Goal: Contribute content: Add original content to the website for others to see

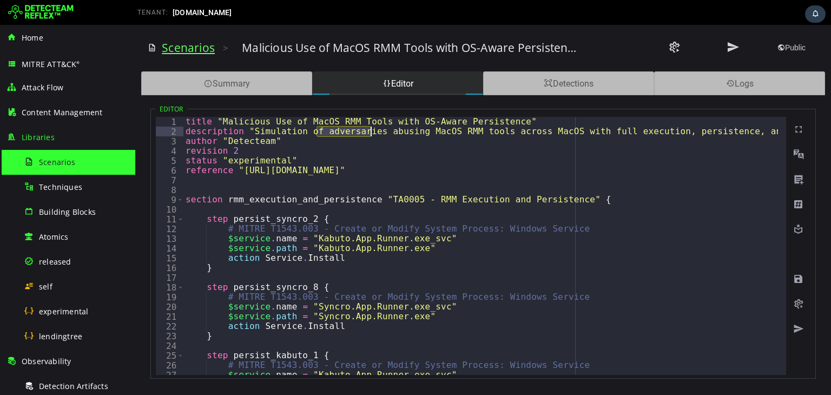
click at [191, 48] on link "Scenarios" at bounding box center [188, 47] width 53 height 15
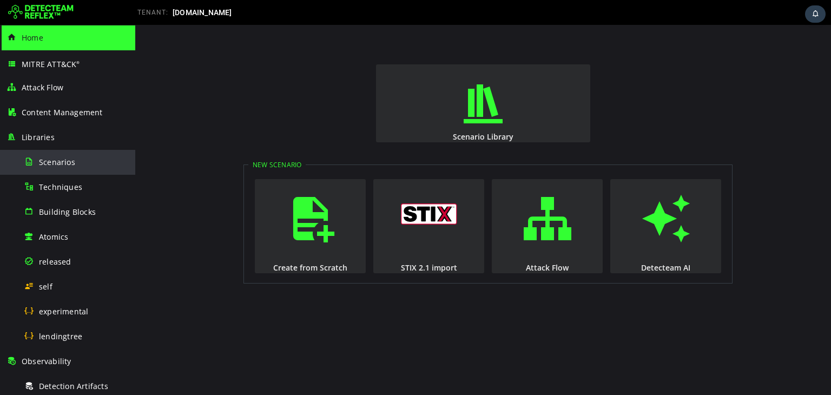
click at [61, 168] on div "Scenarios" at bounding box center [76, 162] width 105 height 24
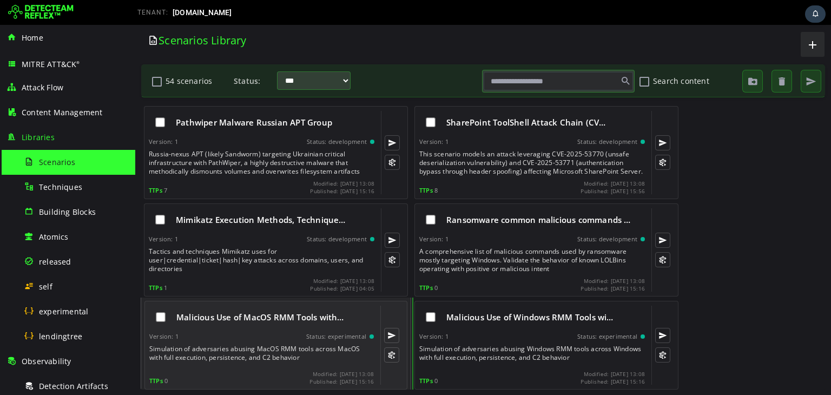
click at [240, 338] on div "Version: 1 Status: experimental" at bounding box center [261, 337] width 225 height 8
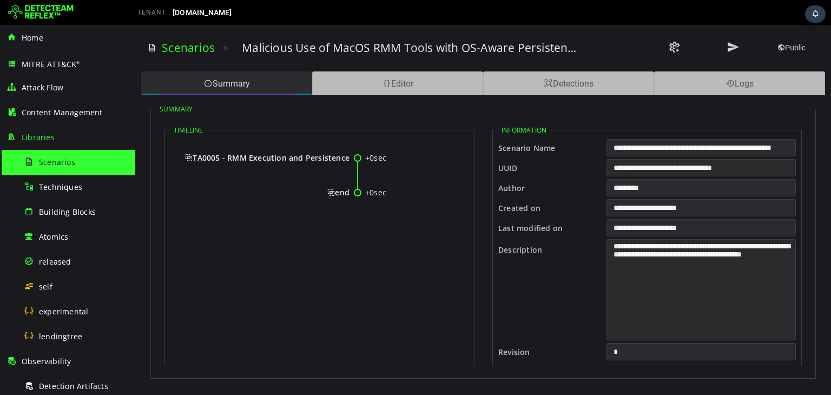
click at [257, 88] on div "Summary" at bounding box center [226, 83] width 171 height 24
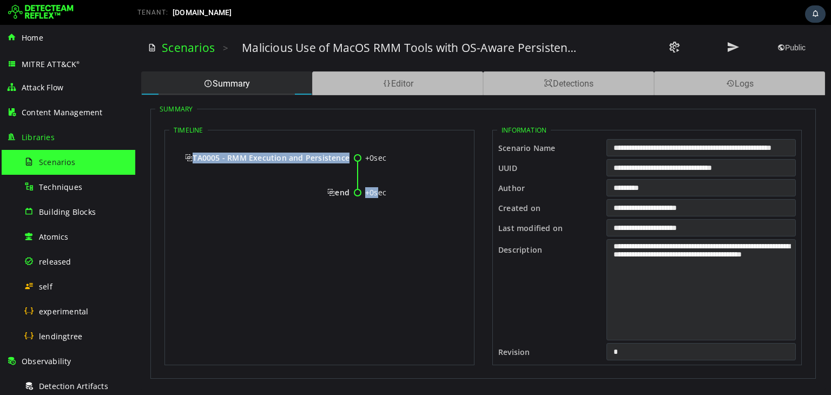
drag, startPoint x: 181, startPoint y: 154, endPoint x: 378, endPoint y: 193, distance: 200.2
click at [378, 193] on div "+0sec TA0005 - RMM Execution and Persistence +0sec end" at bounding box center [319, 179] width 300 height 84
click at [382, 193] on div "+0sec" at bounding box center [410, 192] width 90 height 11
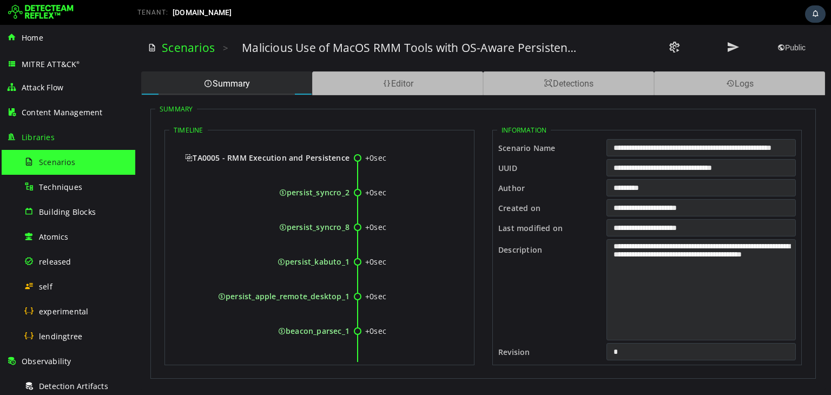
click at [388, 193] on div "+0sec" at bounding box center [410, 192] width 90 height 11
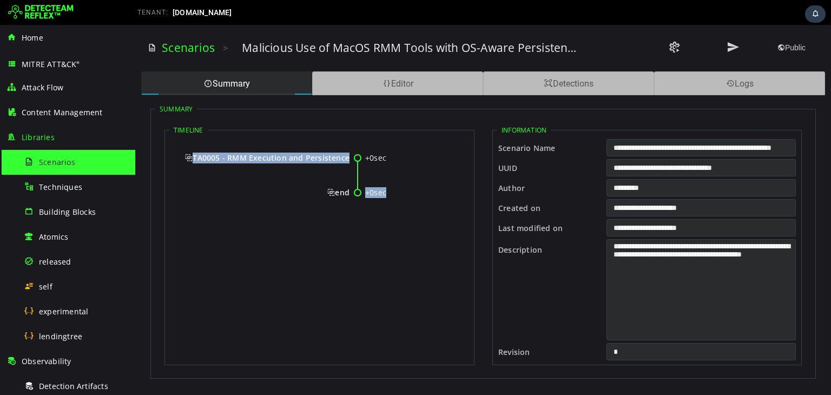
drag, startPoint x: 384, startPoint y: 191, endPoint x: 194, endPoint y: 163, distance: 192.1
click at [194, 163] on div "+0sec TA0005 - RMM Execution and Persistence +0sec end" at bounding box center [319, 179] width 300 height 84
copy div "TA0005 - RMM Execution and Persistence +0sec"
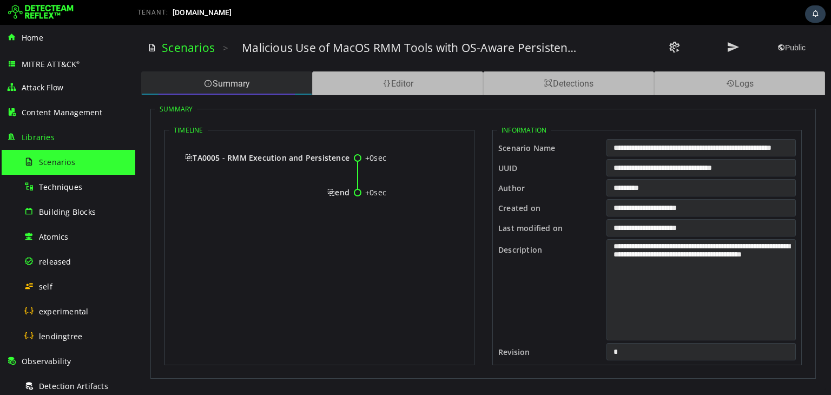
click at [258, 83] on div "Summary" at bounding box center [226, 83] width 171 height 24
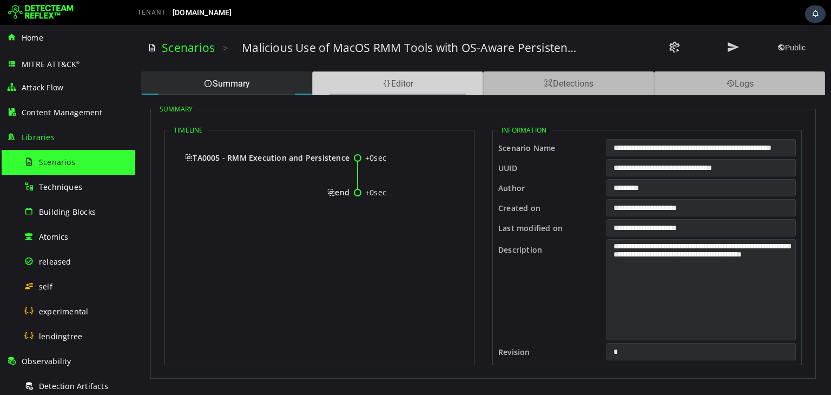
click at [383, 85] on span at bounding box center [387, 83] width 9 height 10
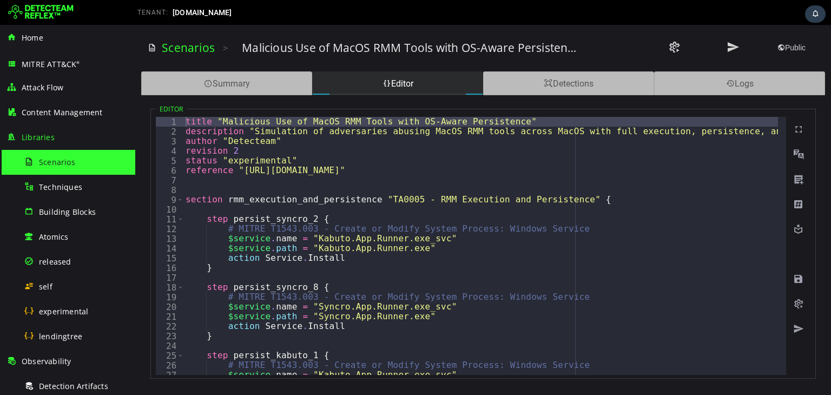
type textarea "**********"
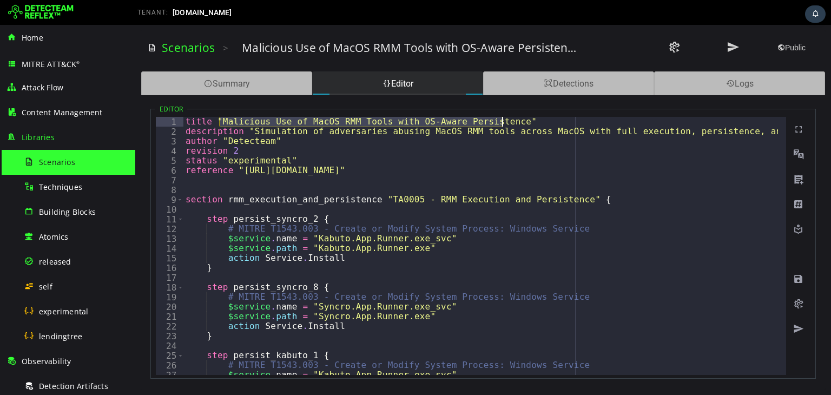
drag, startPoint x: 219, startPoint y: 120, endPoint x: 503, endPoint y: 122, distance: 283.7
click at [503, 122] on div "title "Malicious Use of MacOS RMM Tools with OS-Aware Persistence" description …" at bounding box center [493, 252] width 618 height 270
click at [243, 92] on div "Summary" at bounding box center [226, 83] width 171 height 24
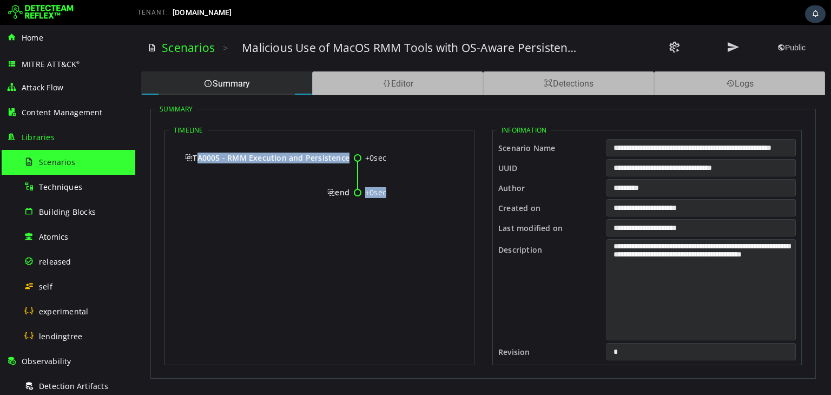
drag, startPoint x: 396, startPoint y: 190, endPoint x: 195, endPoint y: 159, distance: 202.7
click at [195, 159] on div "+0sec TA0005 - RMM Execution and Persistence +0sec end" at bounding box center [319, 179] width 300 height 84
copy div "TA0005 - RMM Execution and Persistence +0sec"
click at [313, 158] on span "TA0005 - RMM Execution and Persistence" at bounding box center [267, 158] width 165 height 10
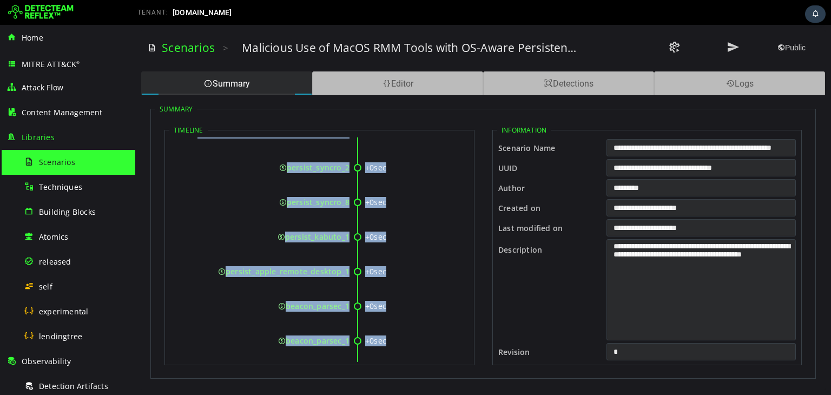
scroll to position [69, 0]
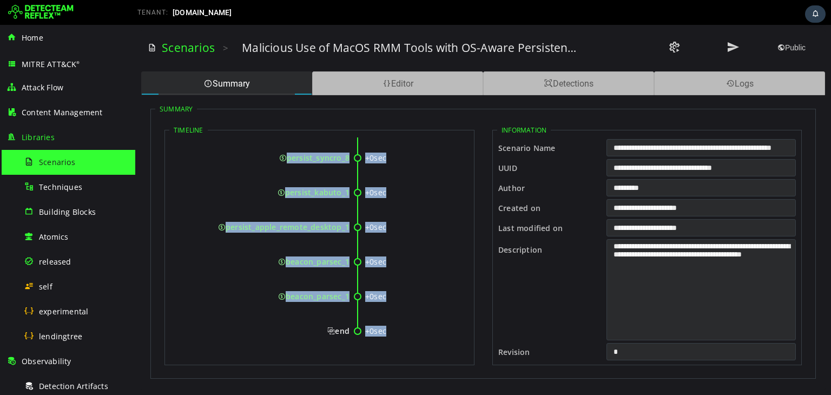
drag, startPoint x: 196, startPoint y: 158, endPoint x: 385, endPoint y: 339, distance: 261.9
click at [385, 339] on div "+0sec TA0005 - RMM Execution and Persistence +0sec persist_syncro_2 +0sec persi…" at bounding box center [319, 214] width 300 height 292
copy div "TA0005 - RMM Execution and Persistence +0sec persist_syncro_2 +0sec persist_syn…"
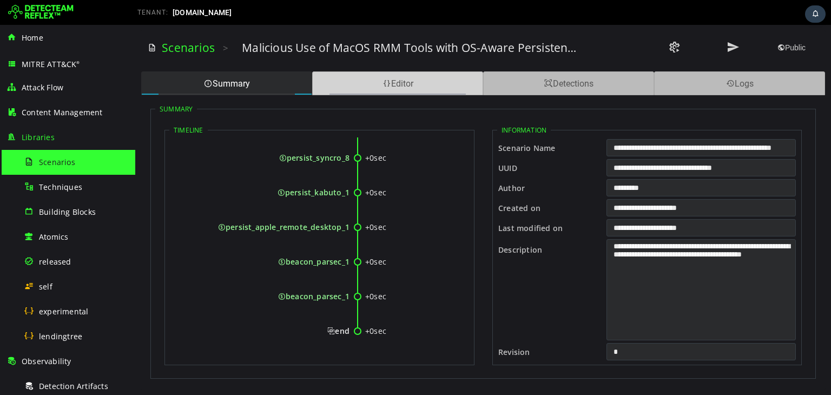
click at [390, 87] on div "Editor" at bounding box center [397, 83] width 171 height 24
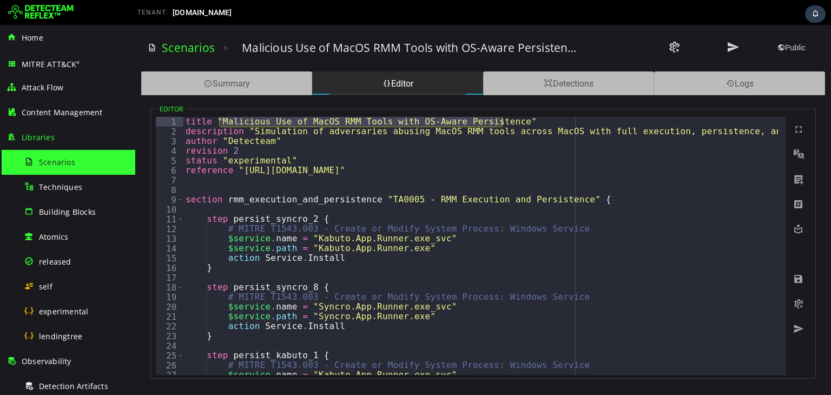
click at [189, 126] on div "title "Malicious Use of MacOS RMM Tools with OS-Aware Persistence" description …" at bounding box center [493, 252] width 618 height 270
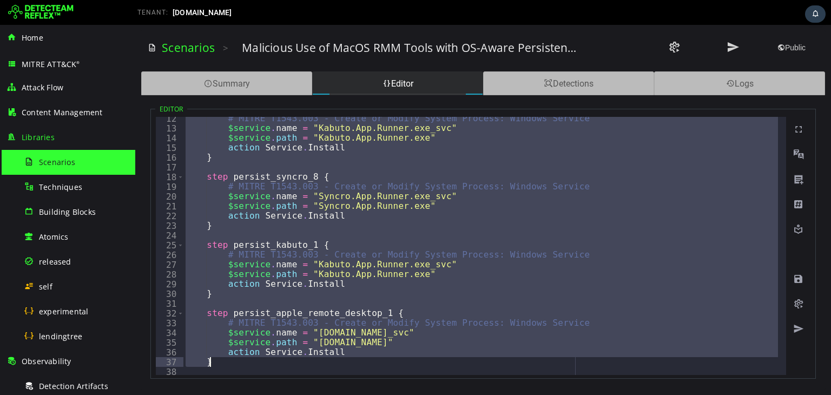
scroll to position [295, 0]
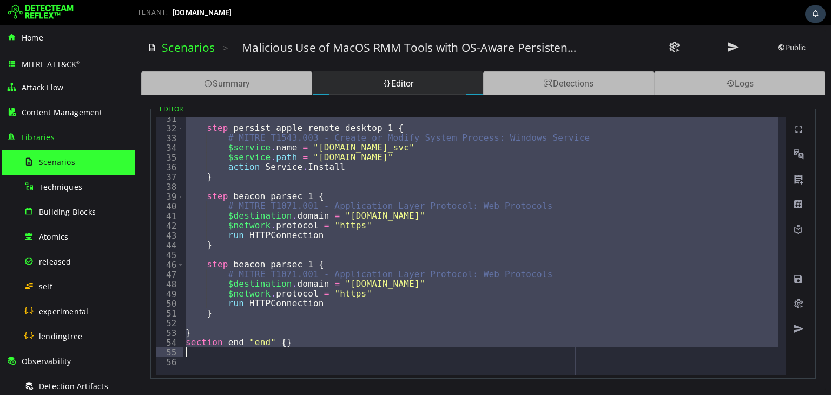
drag, startPoint x: 185, startPoint y: 122, endPoint x: 410, endPoint y: 348, distance: 318.5
click at [410, 348] on div "step persist_apple_remote_desktop_1 { # MITRE T1543.003 - Create or Modify Syst…" at bounding box center [493, 249] width 618 height 270
type textarea "**********"
click at [95, 152] on div "Scenarios" at bounding box center [76, 162] width 105 height 24
click at [92, 158] on div "Scenarios" at bounding box center [76, 162] width 105 height 24
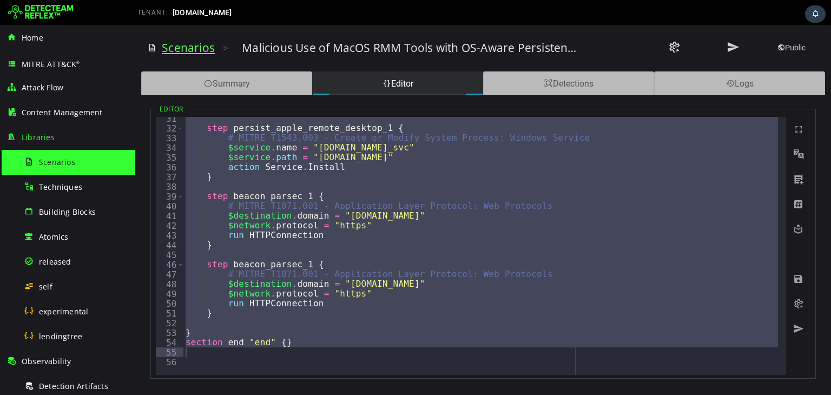
click at [184, 47] on link "Scenarios" at bounding box center [188, 47] width 53 height 15
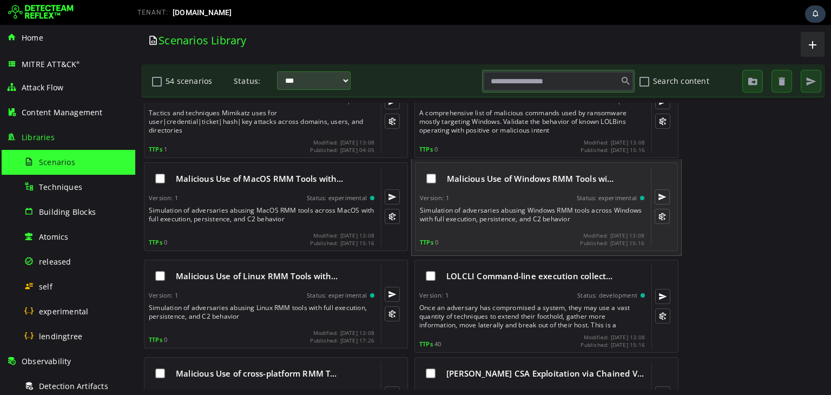
scroll to position [144, 0]
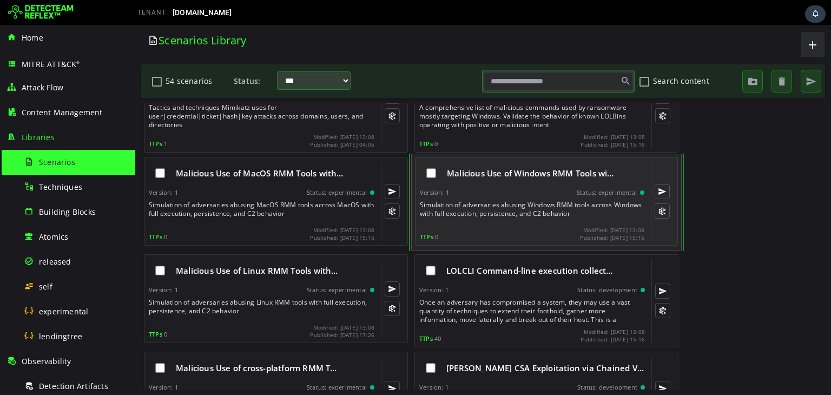
click at [489, 192] on div "Version: 1 Status: experimental" at bounding box center [532, 193] width 225 height 8
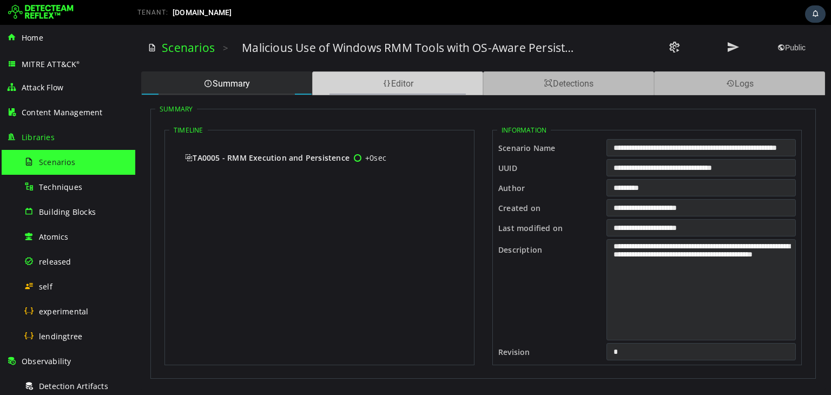
click at [403, 86] on div "Editor" at bounding box center [397, 83] width 171 height 24
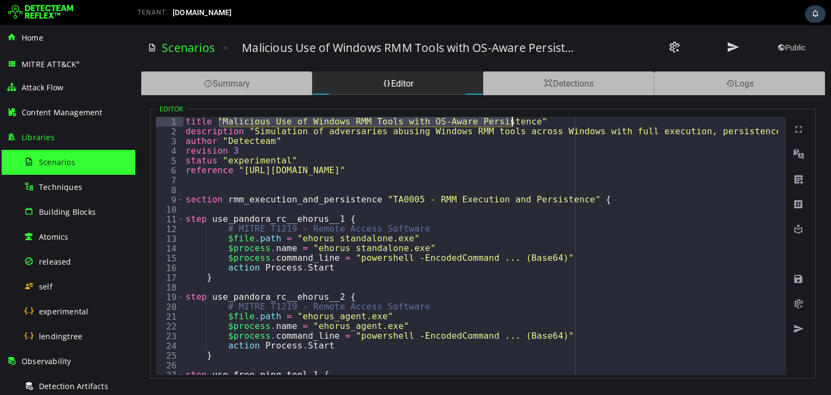
drag, startPoint x: 220, startPoint y: 120, endPoint x: 512, endPoint y: 125, distance: 291.8
click at [512, 125] on div "title "Malicious Use of Windows RMM Tools with OS-Aware Persistence" descriptio…" at bounding box center [539, 252] width 710 height 270
click at [287, 166] on div "title "Malicious Use of Windows RMM Tools with OS-Aware Persistence" descriptio…" at bounding box center [539, 252] width 710 height 270
type textarea "**********"
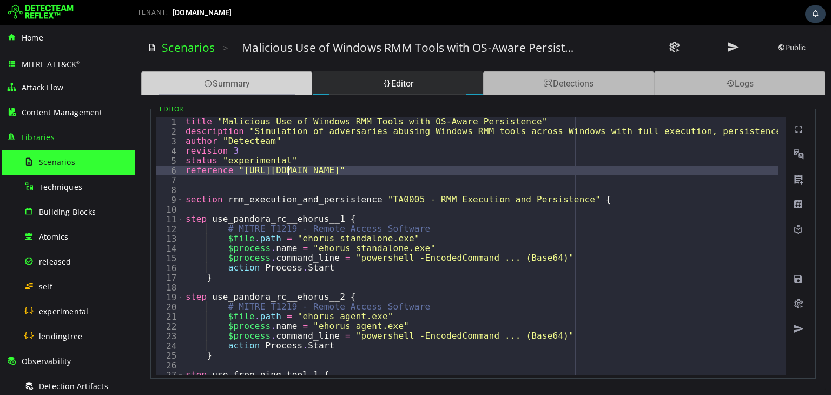
click at [239, 75] on div "Summary" at bounding box center [226, 83] width 171 height 24
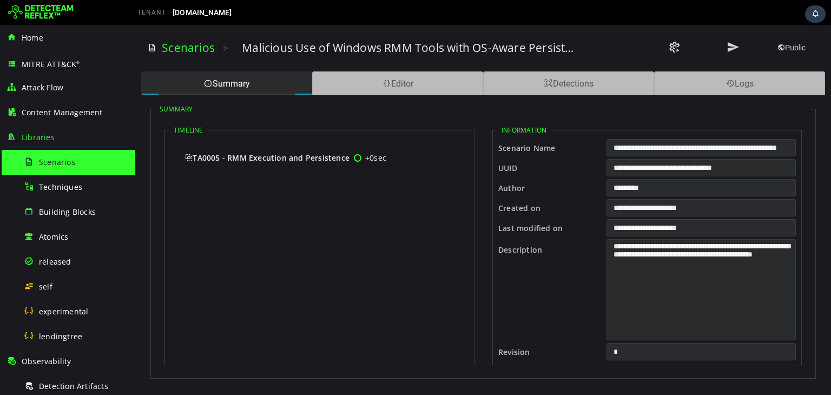
drag, startPoint x: 197, startPoint y: 156, endPoint x: 349, endPoint y: 159, distance: 152.1
click at [349, 159] on span "TA0005 - RMM Execution and Persistence" at bounding box center [267, 158] width 165 height 10
copy span "TA0005 - RMM Execution and Persistence"
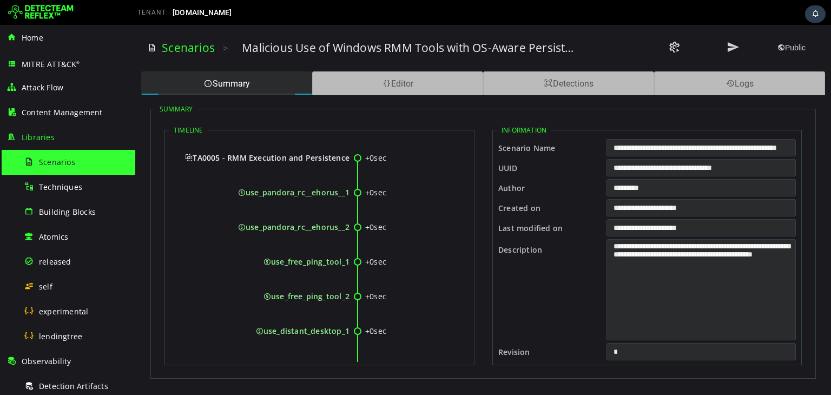
drag, startPoint x: 194, startPoint y: 154, endPoint x: 361, endPoint y: 335, distance: 245.2
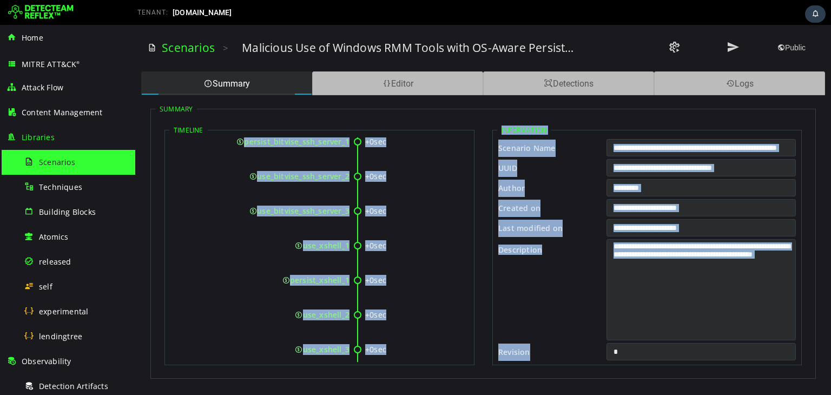
scroll to position [30626, 0]
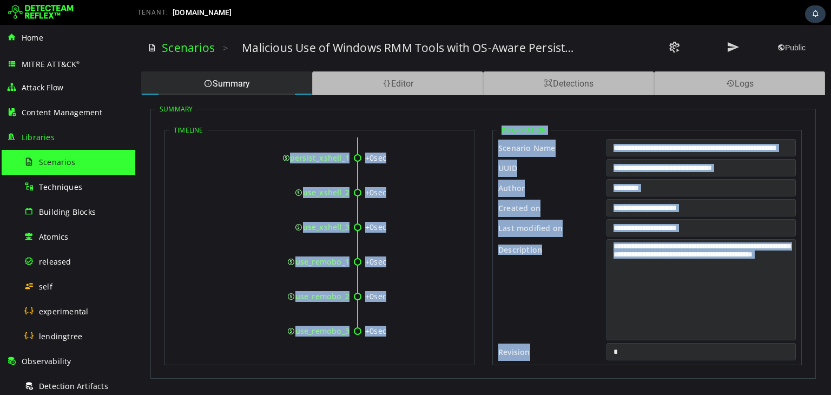
drag, startPoint x: 198, startPoint y: 156, endPoint x: 347, endPoint y: 330, distance: 228.8
copy div "TA0005 - RMM Execution and Persistence +0sec use_pandora_rc__ehorus__1 +0sec us…"
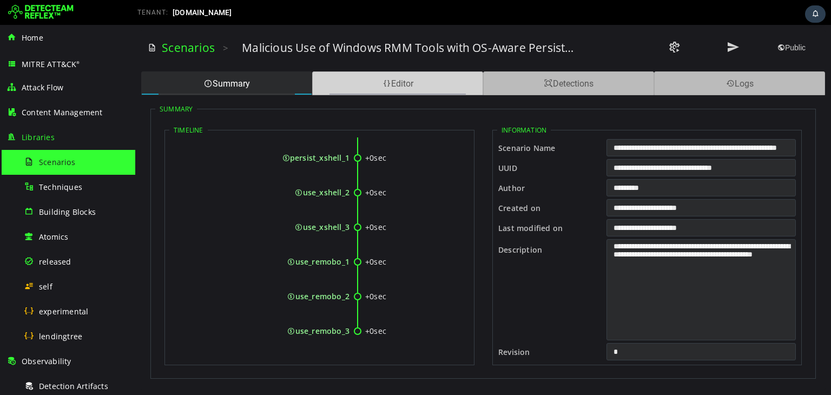
click at [365, 74] on div "Editor" at bounding box center [397, 83] width 171 height 24
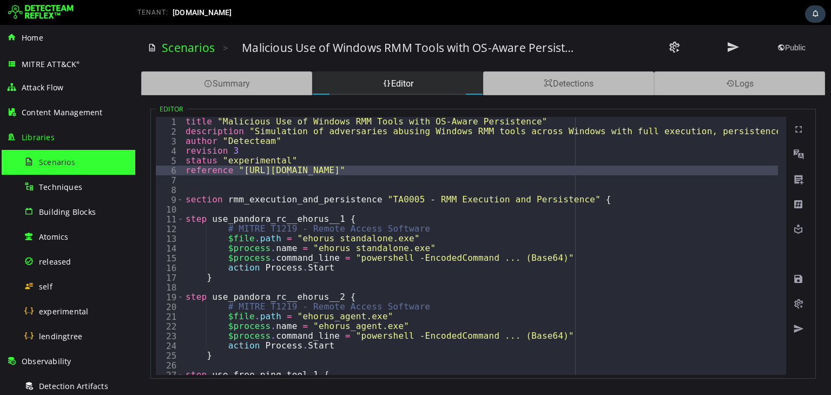
type textarea "**********"
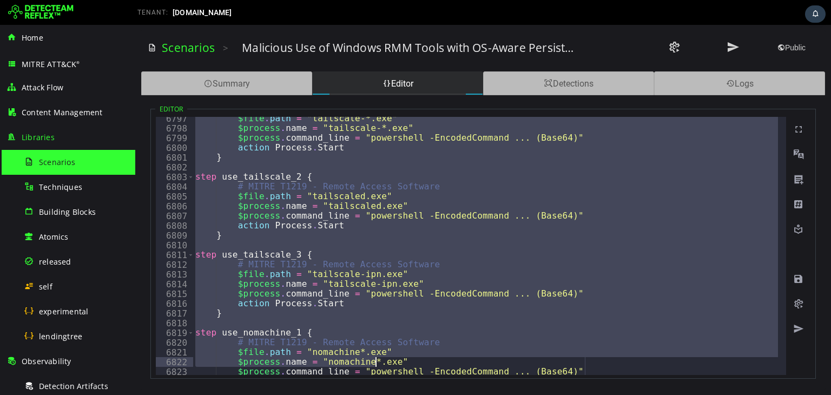
scroll to position [17487, 0]
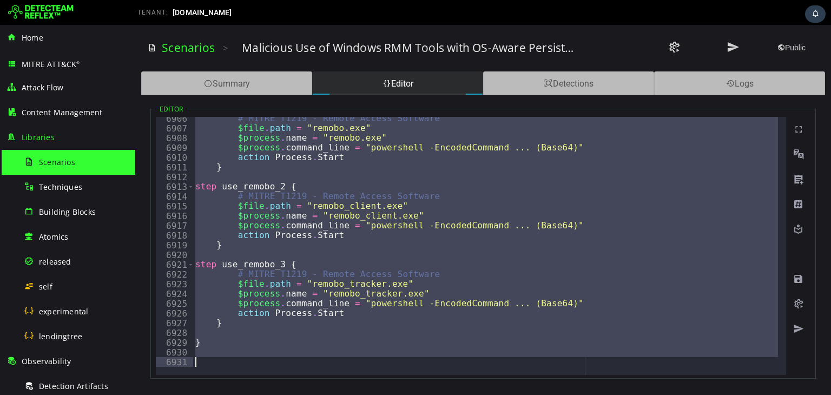
drag, startPoint x: 184, startPoint y: 120, endPoint x: 390, endPoint y: 388, distance: 337.8
click at [390, 388] on div "**********" at bounding box center [483, 242] width 685 height 294
click at [186, 46] on link "Scenarios" at bounding box center [188, 47] width 53 height 15
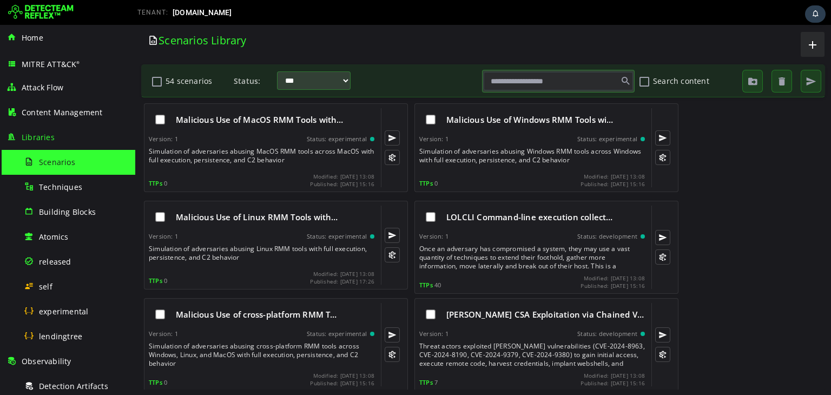
scroll to position [223, 0]
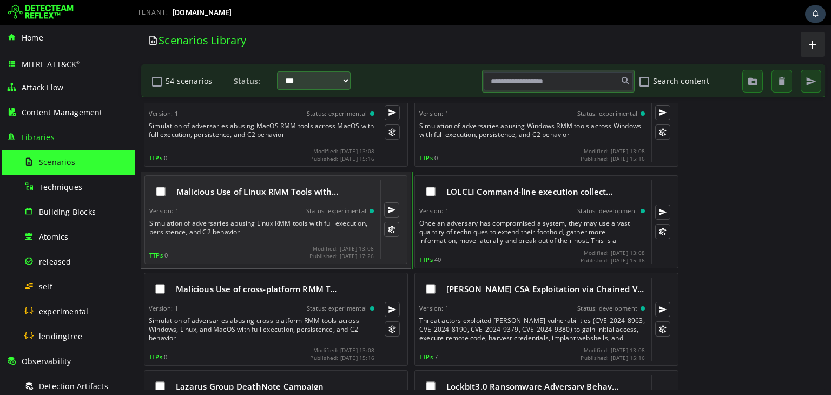
click at [279, 205] on div "Malicious Use of Linux RMM Tools with… Version: 1 Status: experimental Simulati…" at bounding box center [261, 219] width 225 height 79
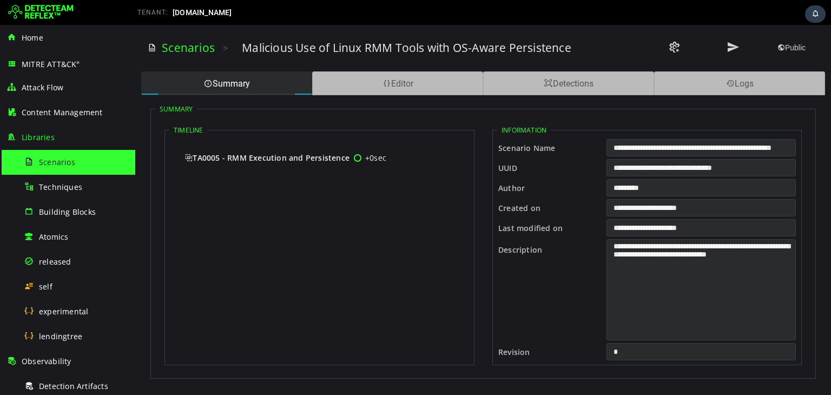
click at [231, 154] on span "TA0005 - RMM Execution and Persistence" at bounding box center [267, 158] width 165 height 10
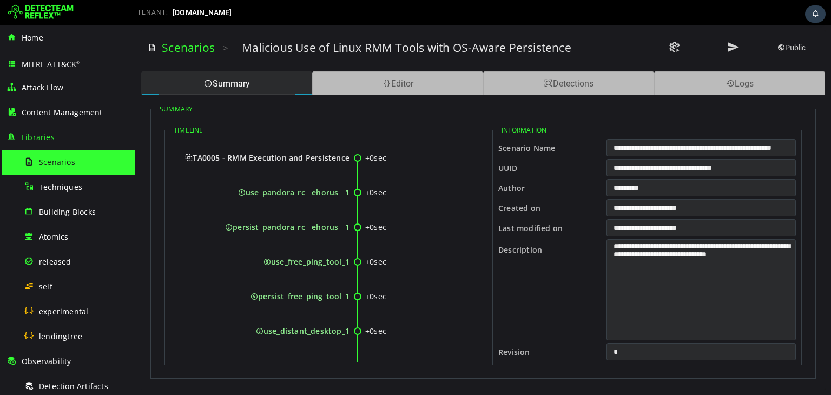
click at [193, 157] on span "TA0005 - RMM Execution and Persistence" at bounding box center [267, 158] width 165 height 10
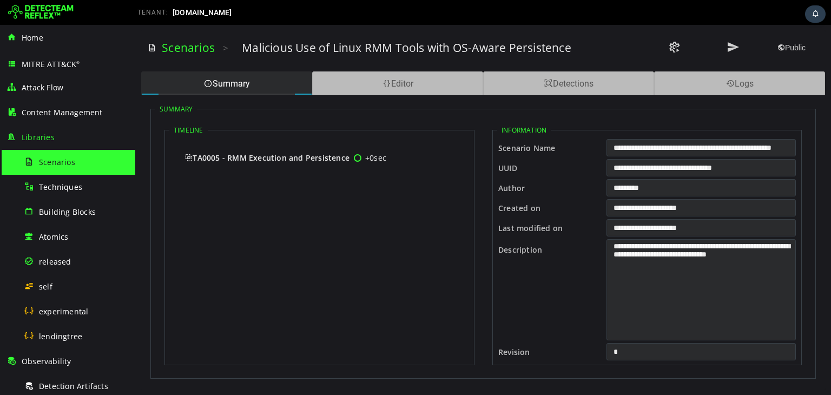
drag, startPoint x: 193, startPoint y: 157, endPoint x: 349, endPoint y: 153, distance: 156.0
click at [349, 153] on span "TA0005 - RMM Execution and Persistence" at bounding box center [267, 158] width 165 height 10
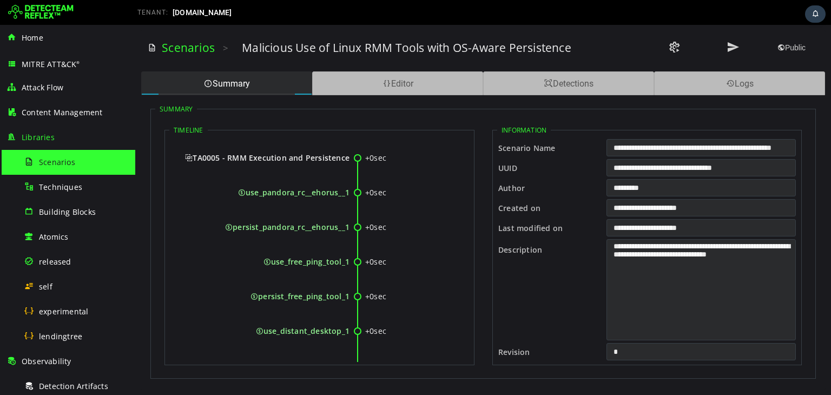
copy span "TA0005 - RMM Execution and Persistence"
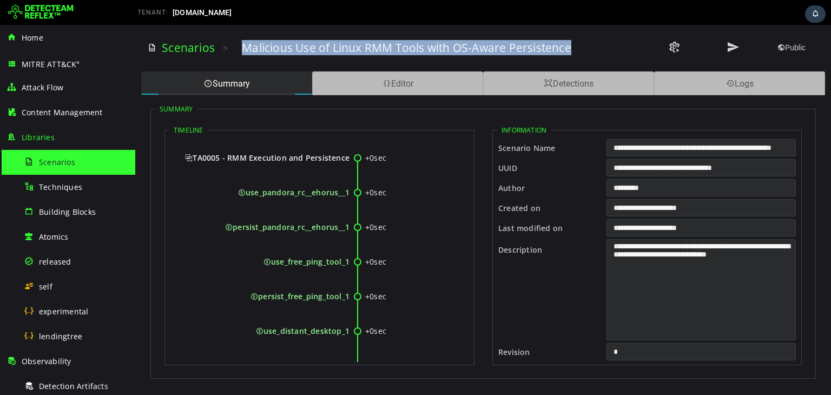
drag, startPoint x: 241, startPoint y: 49, endPoint x: 571, endPoint y: 47, distance: 329.7
click at [571, 47] on h3 "Malicious Use of Linux RMM Tools with OS-Aware Persistence" at bounding box center [407, 47] width 330 height 15
copy h3 "Malicious Use of Linux RMM Tools with OS-Aware Persistence"
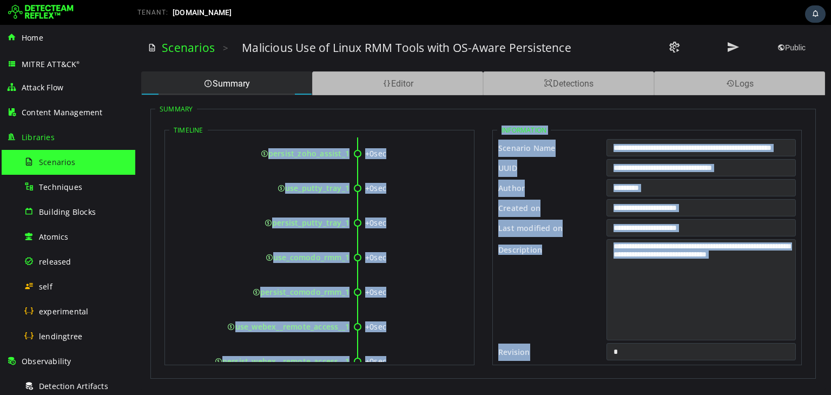
scroll to position [9527, 0]
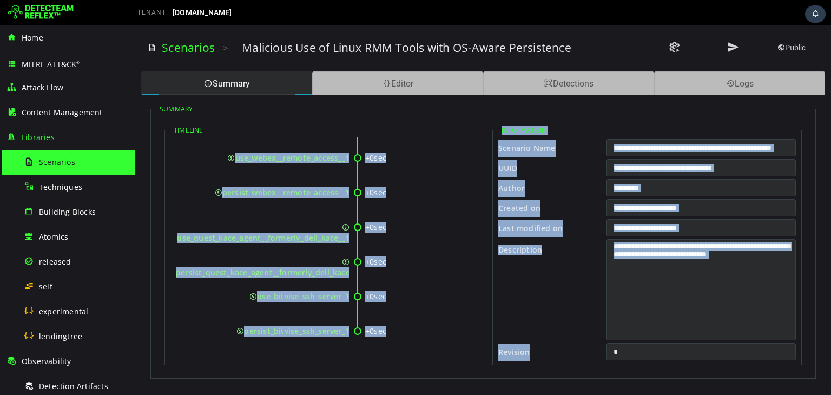
drag, startPoint x: 196, startPoint y: 156, endPoint x: 348, endPoint y: 332, distance: 233.0
copy div "TA0005 - RMM Execution and Persistence +0sec use_pandora_rc__ehorus__1 +0sec pe…"
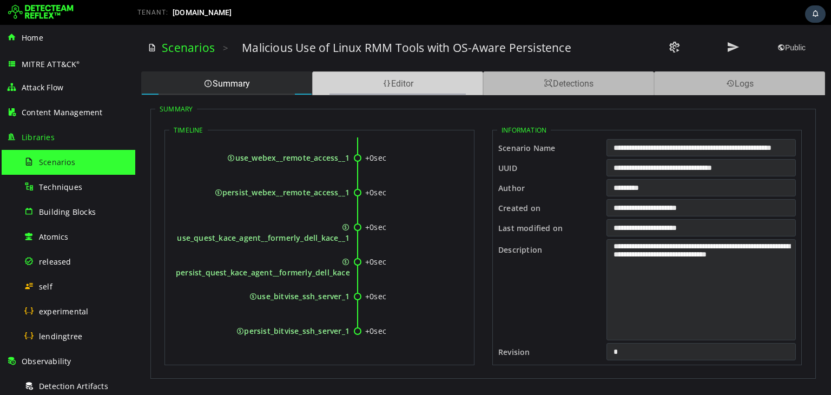
click at [397, 87] on div "Editor" at bounding box center [397, 83] width 171 height 24
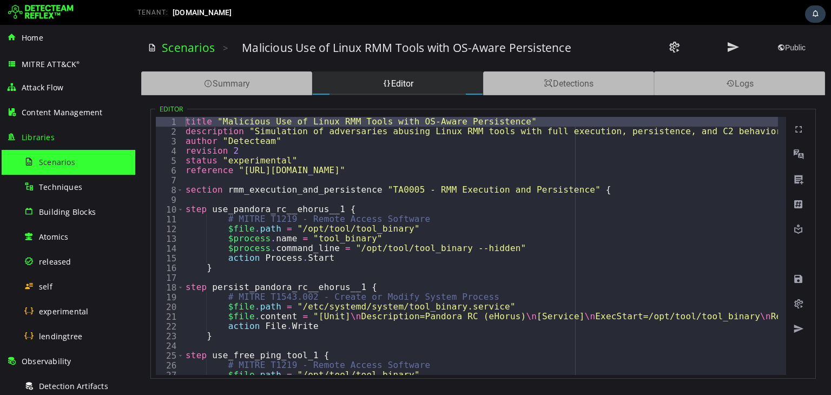
type textarea "**********"
drag, startPoint x: 182, startPoint y: 121, endPoint x: 363, endPoint y: 418, distance: 347.7
click at [363, 395] on html "XXXXXXXXXXXXXXXXXXXXXXXXXXXXXXXXXXXXXXXXXXXXXXXXXXXXXXXXXXXXXXXXXXXXXXXXXXXXXXX…" at bounding box center [483, 210] width 696 height 370
click at [182, 122] on div "1" at bounding box center [170, 122] width 28 height 10
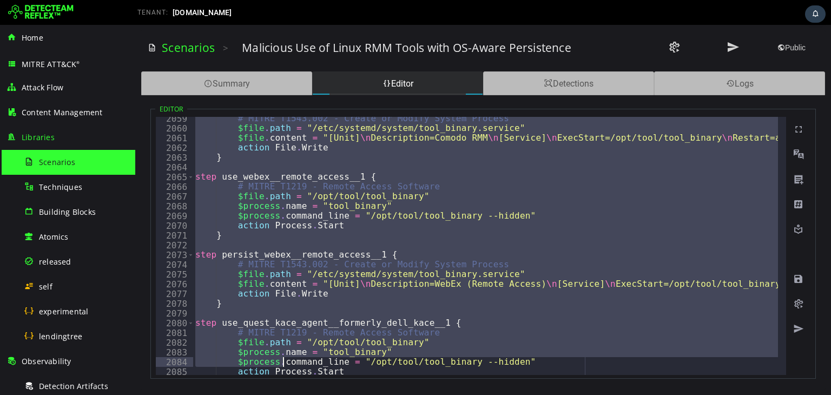
scroll to position [17487, 0]
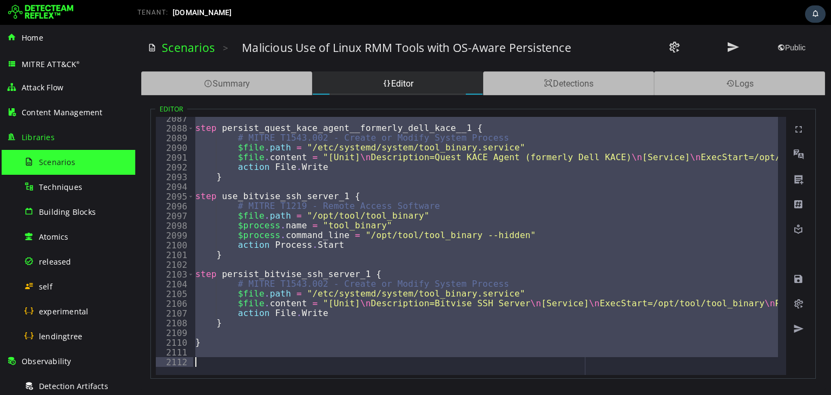
drag, startPoint x: 185, startPoint y: 118, endPoint x: 281, endPoint y: 420, distance: 316.9
click at [281, 395] on html "XXXXXXXXXXXXXXXXXXXXXXXXXXXXXXXXXXXXXXXXXXXXXXXXXXXXXXXXXXXXXXXXXXXXXXXXXXXXXXX…" at bounding box center [483, 210] width 696 height 370
click at [195, 49] on link "Scenarios" at bounding box center [188, 47] width 53 height 15
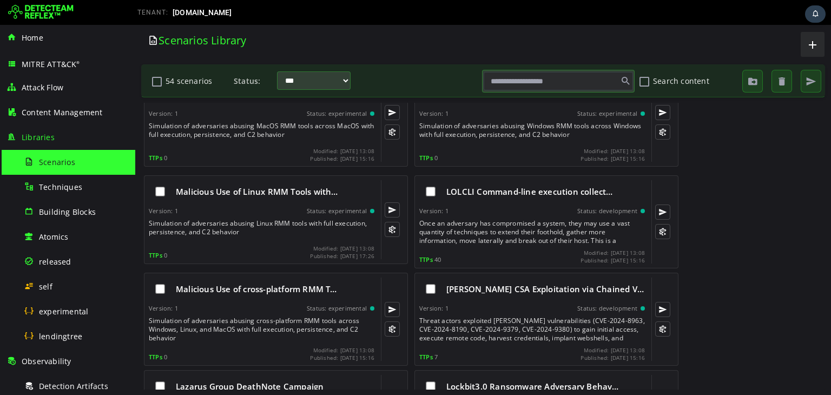
scroll to position [236, 0]
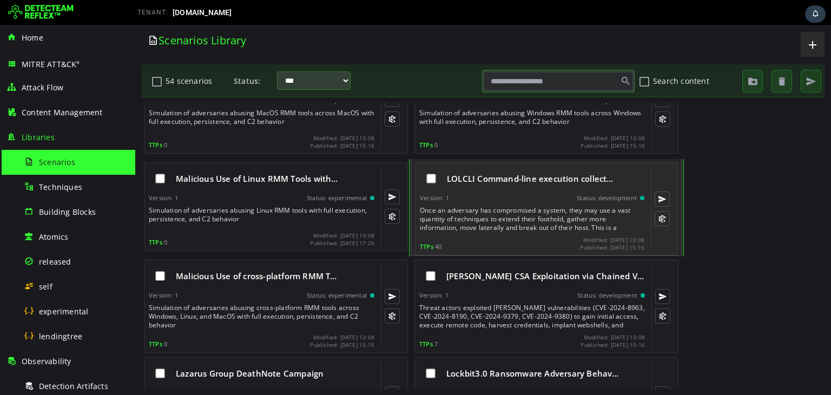
click at [512, 195] on div "Version: 1 Status: development" at bounding box center [532, 198] width 225 height 8
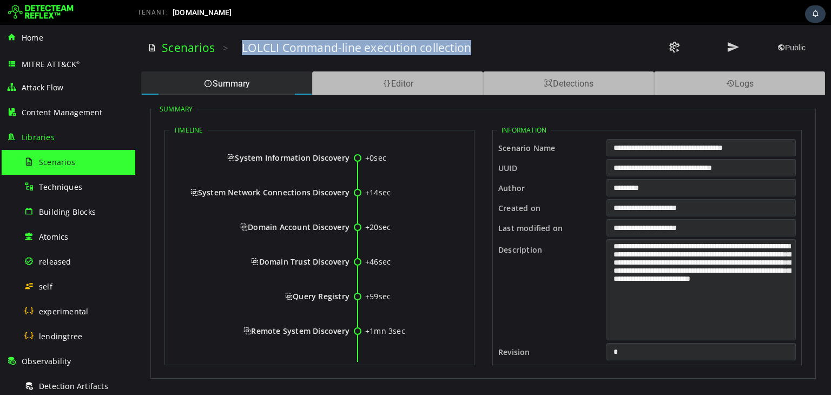
drag, startPoint x: 241, startPoint y: 47, endPoint x: 520, endPoint y: 48, distance: 278.8
click at [520, 48] on div "LOLCLI Command-line execution collection" at bounding box center [410, 47] width 337 height 15
copy h3 "LOLCLI Command-line execution collection"
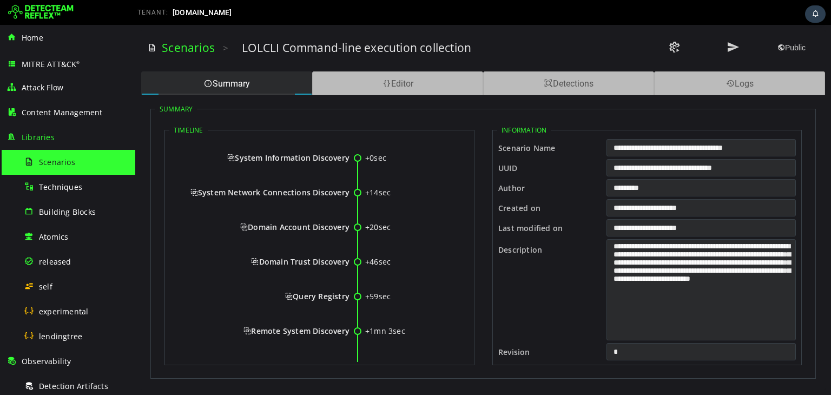
click at [230, 159] on span "System Information Discovery" at bounding box center [288, 158] width 122 height 10
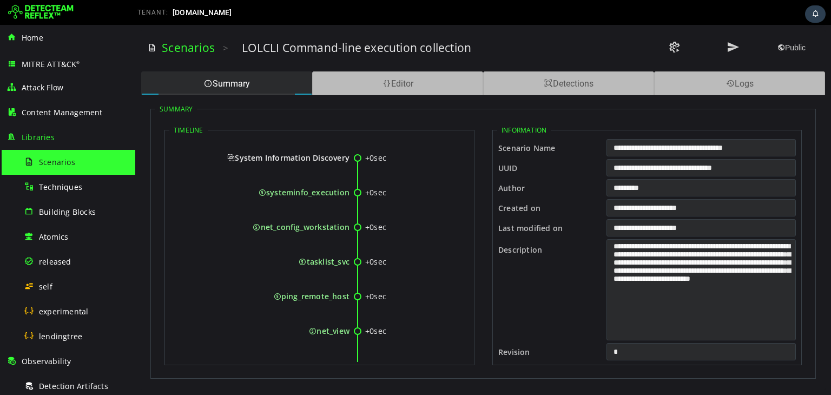
click at [234, 159] on span "System Information Discovery" at bounding box center [288, 158] width 122 height 10
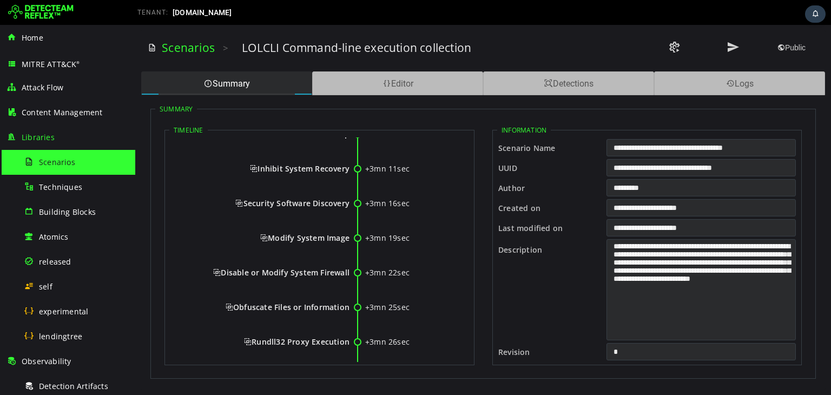
scroll to position [1455, 0]
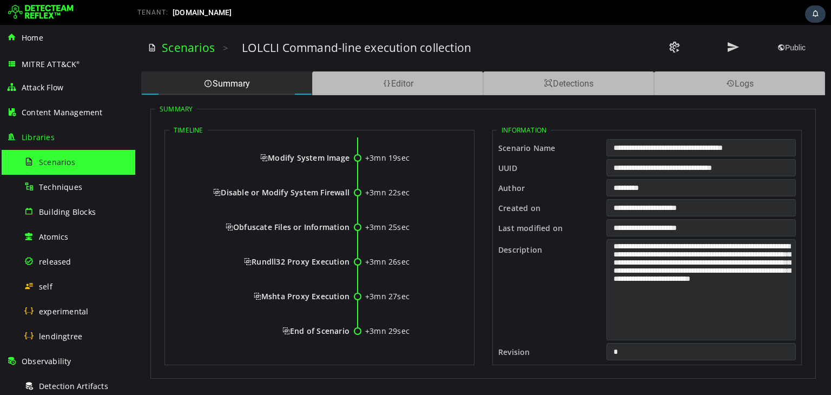
drag, startPoint x: 224, startPoint y: 159, endPoint x: 348, endPoint y: 332, distance: 213.1
copy div "System Information Discovery +14sec System Network Connections Discovery +20sec…"
click at [293, 202] on div "Disable or Modify System Firewall" at bounding box center [263, 201] width 174 height 28
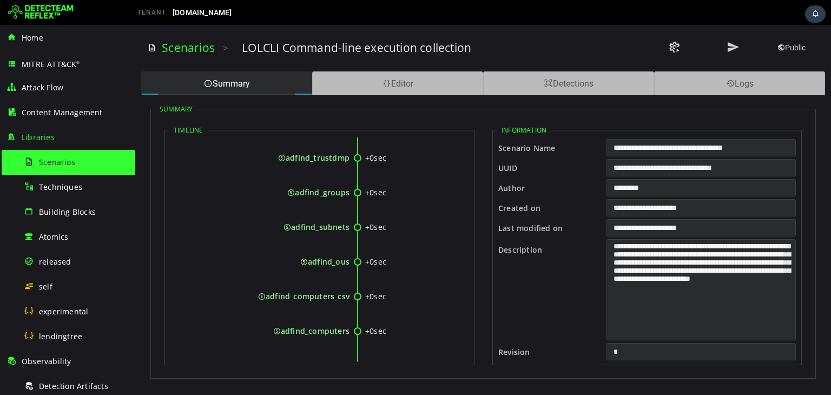
click at [471, 177] on fieldset "Timeline +0sec System Information Discovery +0sec systeminfo_execution +0sec ne…" at bounding box center [320, 246] width 310 height 240
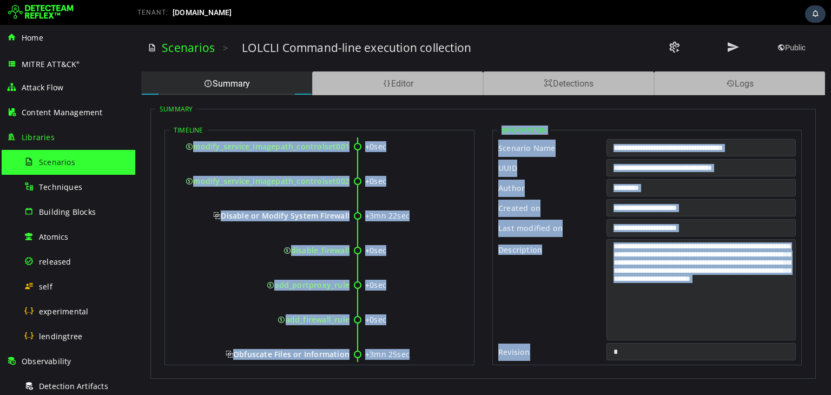
scroll to position [8765, 0]
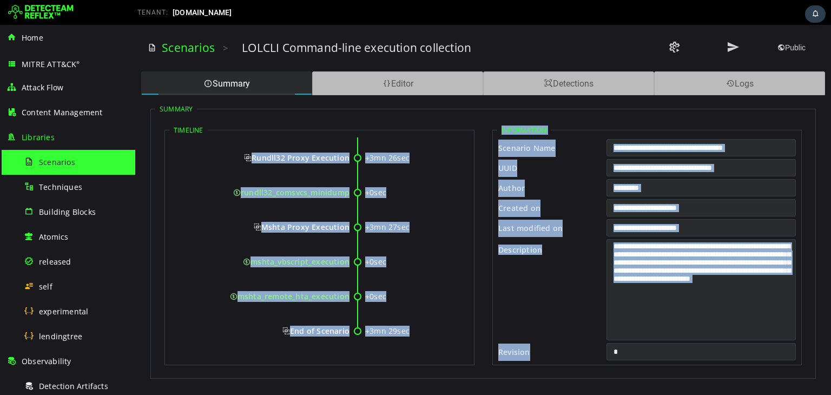
drag, startPoint x: 221, startPoint y: 158, endPoint x: 349, endPoint y: 331, distance: 214.8
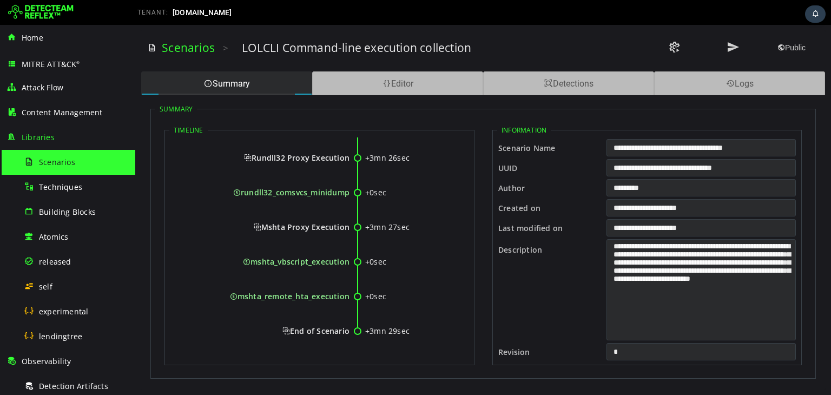
click at [239, 110] on fieldset "Summary Timeline +0sec System Information Discovery +0sec systeminfo_execution …" at bounding box center [483, 241] width 666 height 274
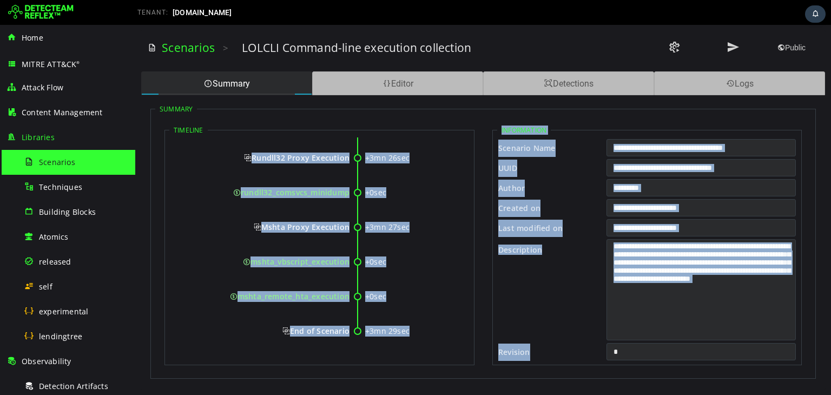
drag, startPoint x: 231, startPoint y: 156, endPoint x: 349, endPoint y: 420, distance: 289.1
click at [349, 395] on html "XXXXXXXXXXXXXXXXXXXXXXXXXXXXXXXXXXXXXXXXXXXXXXXXXXXXXXXXXXXXXXXXXXXXXXXXXXXXXXX…" at bounding box center [483, 210] width 696 height 370
click at [283, 187] on span "rundll32_comsvcs_minidump" at bounding box center [291, 192] width 116 height 10
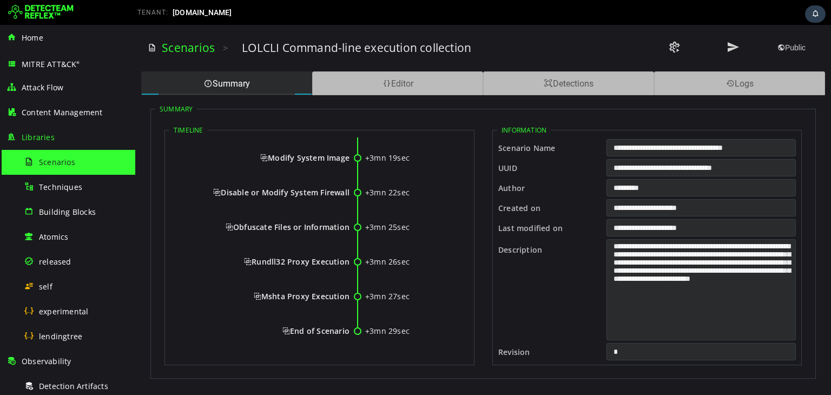
scroll to position [1455, 0]
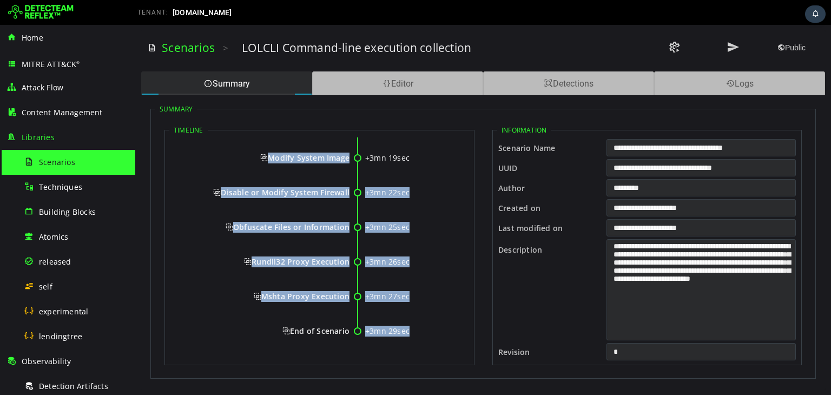
drag, startPoint x: 235, startPoint y: 153, endPoint x: 271, endPoint y: 331, distance: 181.5
click at [230, 265] on div "Rundll32 Proxy Execution" at bounding box center [263, 262] width 174 height 11
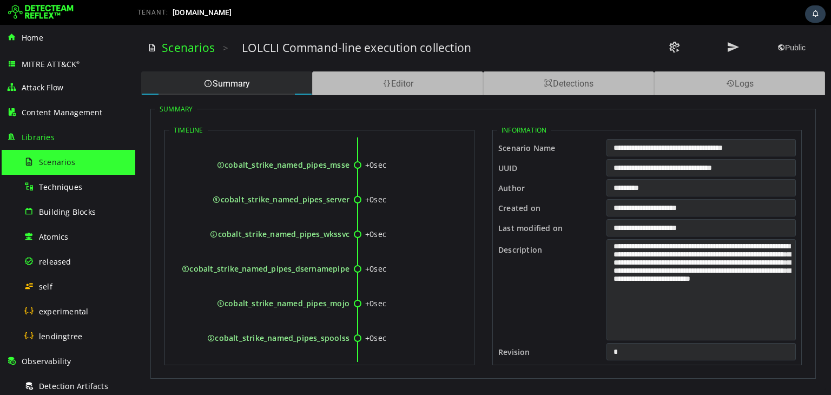
scroll to position [7466, 0]
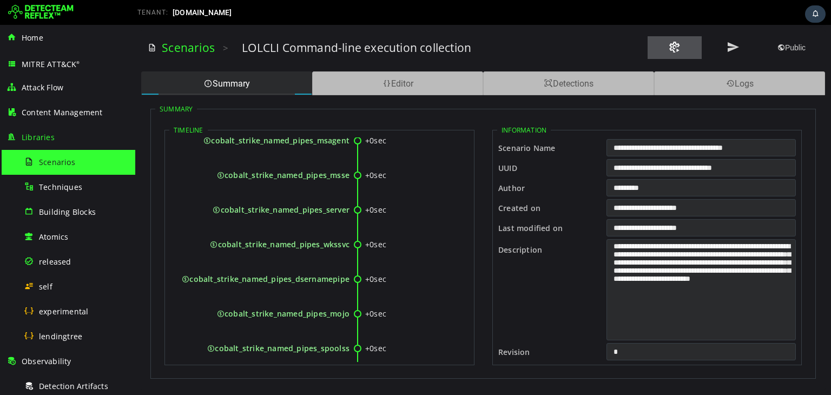
click at [672, 49] on span at bounding box center [675, 47] width 13 height 15
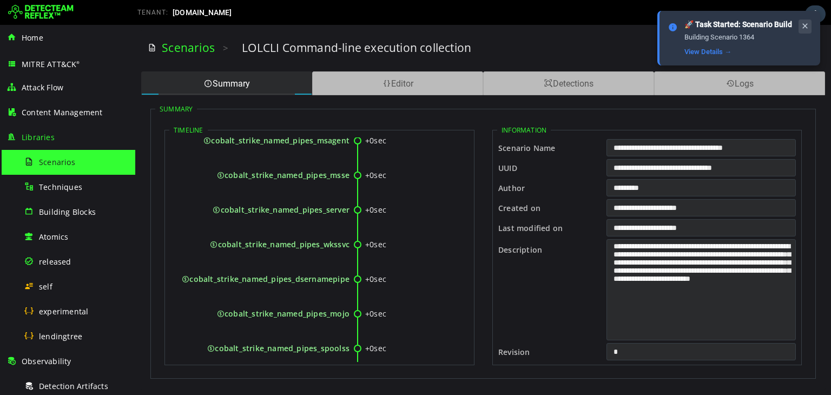
click at [808, 28] on icon at bounding box center [805, 26] width 9 height 9
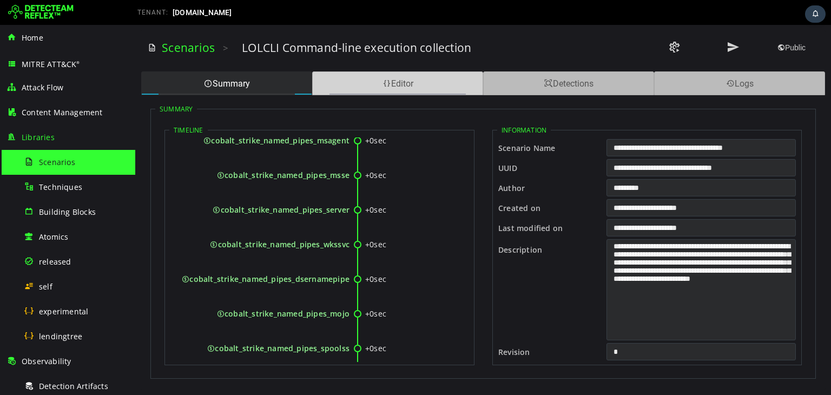
click at [397, 81] on div "Editor" at bounding box center [397, 83] width 171 height 24
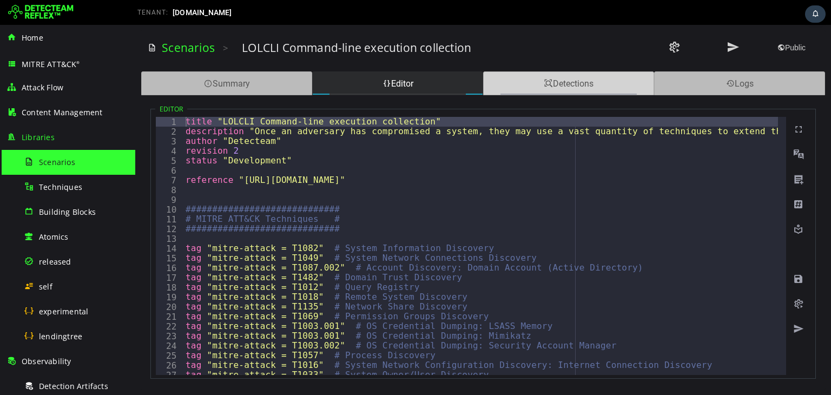
click at [615, 82] on div "Detections" at bounding box center [568, 83] width 171 height 24
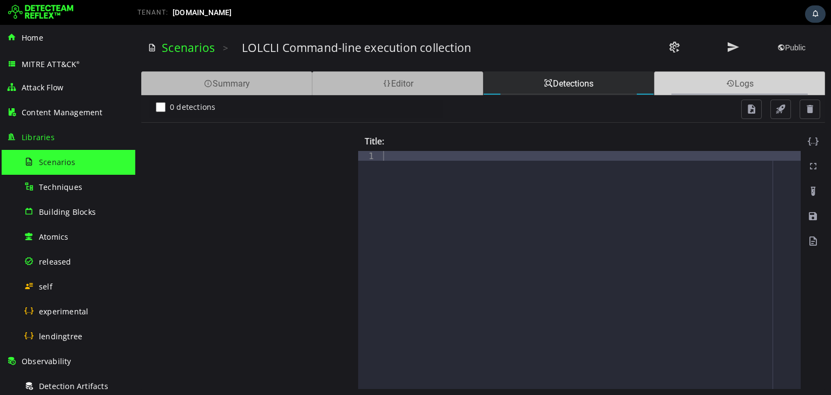
click at [707, 86] on div "Logs" at bounding box center [739, 83] width 171 height 24
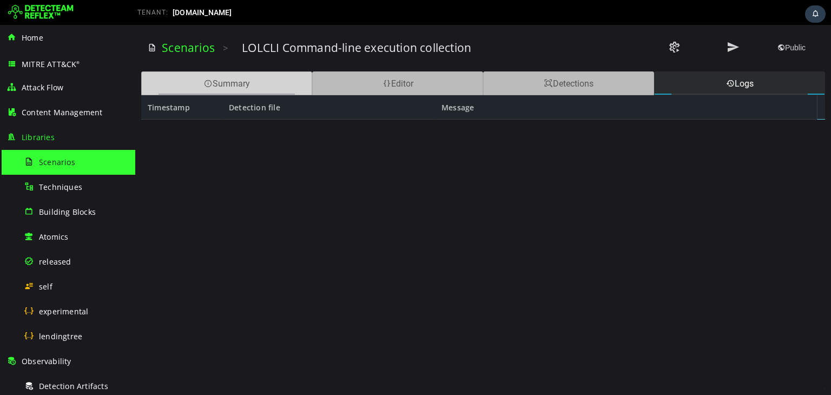
click at [258, 87] on div "Summary" at bounding box center [226, 83] width 171 height 24
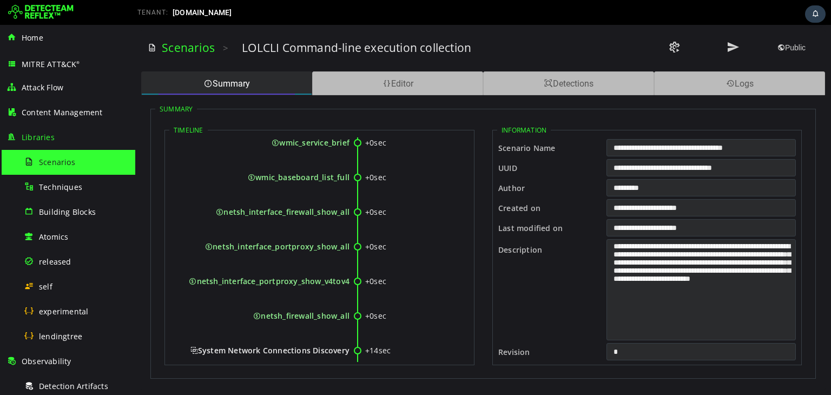
scroll to position [0, 0]
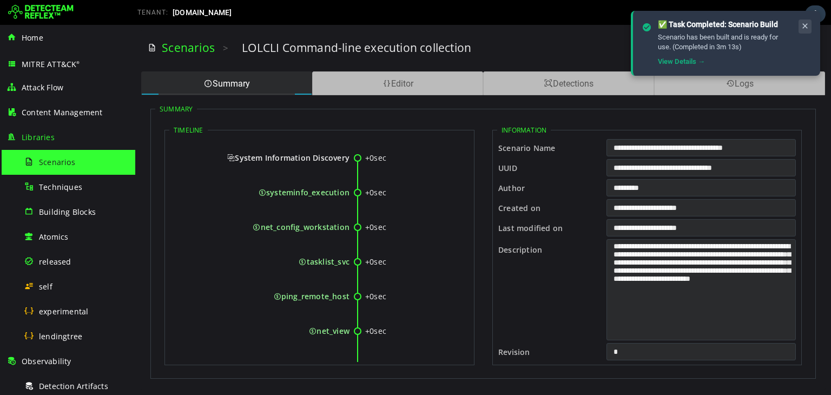
click at [803, 24] on icon at bounding box center [805, 26] width 9 height 9
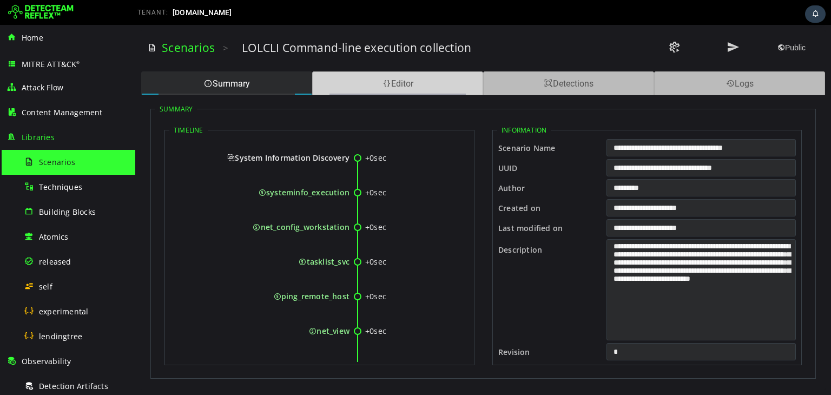
click at [415, 87] on div "Editor" at bounding box center [397, 83] width 171 height 24
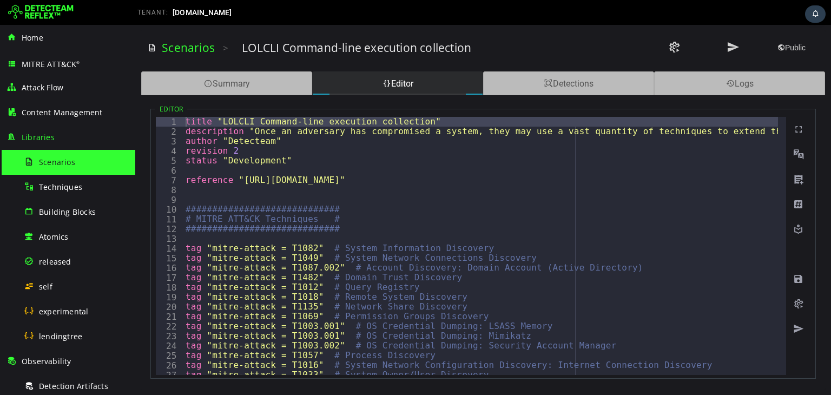
type textarea "**********"
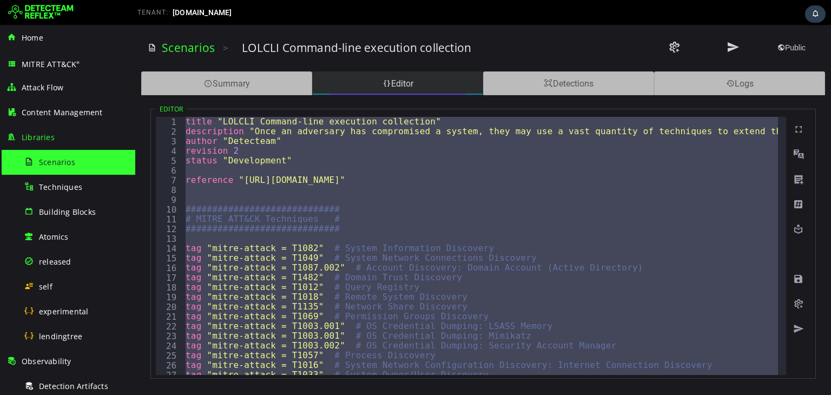
click at [394, 79] on div "Editor" at bounding box center [397, 83] width 171 height 24
click at [191, 51] on link "Scenarios" at bounding box center [188, 47] width 53 height 15
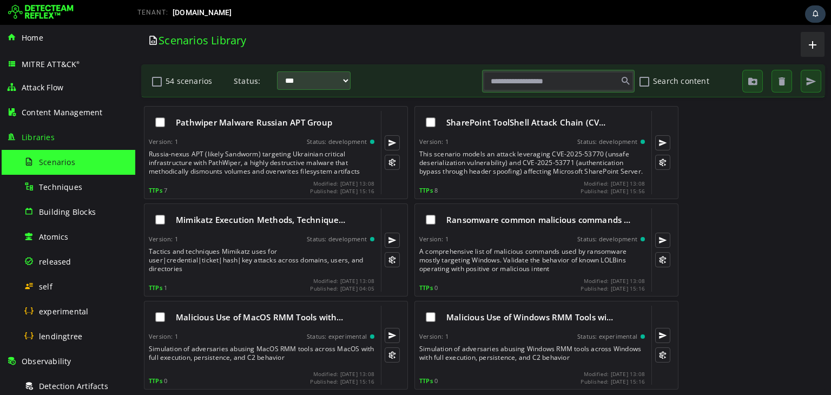
click at [548, 88] on input "text" at bounding box center [558, 81] width 149 height 18
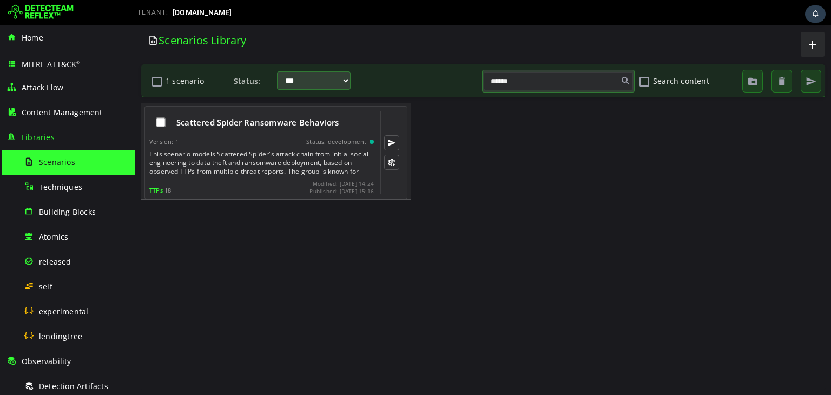
type input "******"
click at [258, 133] on div "Scattered Spider Ransomware Behaviors" at bounding box center [261, 122] width 225 height 23
click at [263, 126] on span "Scattered Spider Ransomware Behaviors" at bounding box center [257, 122] width 162 height 11
click at [269, 119] on span "Scattered Spider Ransomware Behaviors" at bounding box center [257, 122] width 162 height 11
click at [264, 141] on div "Version: 1 Status: development" at bounding box center [261, 142] width 225 height 8
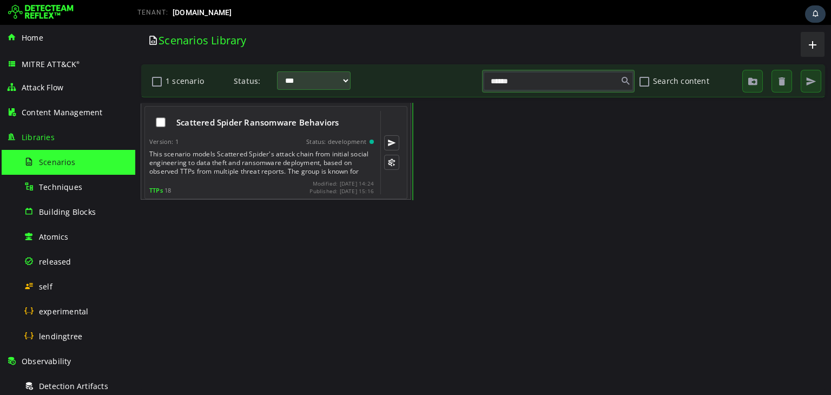
click at [264, 141] on div "Version: 1 Status: development" at bounding box center [261, 142] width 225 height 8
click at [264, 163] on div "This scenario models Scattered Spider's attack chain from initial social engine…" at bounding box center [262, 163] width 227 height 26
click at [264, 183] on div "TTPs 18 Modified: [DATE] 14:24 Published: [DATE] 15:16" at bounding box center [261, 187] width 225 height 14
click at [264, 186] on div "TTPs 18 Modified: [DATE] 14:24 Published: [DATE] 15:16" at bounding box center [261, 187] width 225 height 14
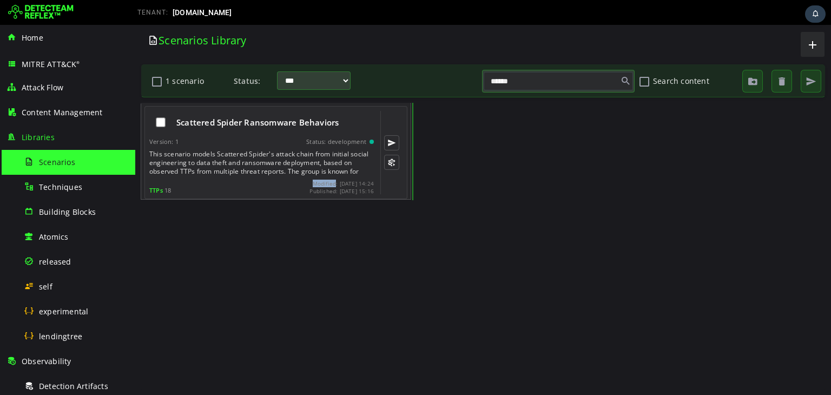
click at [264, 186] on div "TTPs 18 Modified: [DATE] 14:24 Published: [DATE] 15:16" at bounding box center [261, 187] width 225 height 14
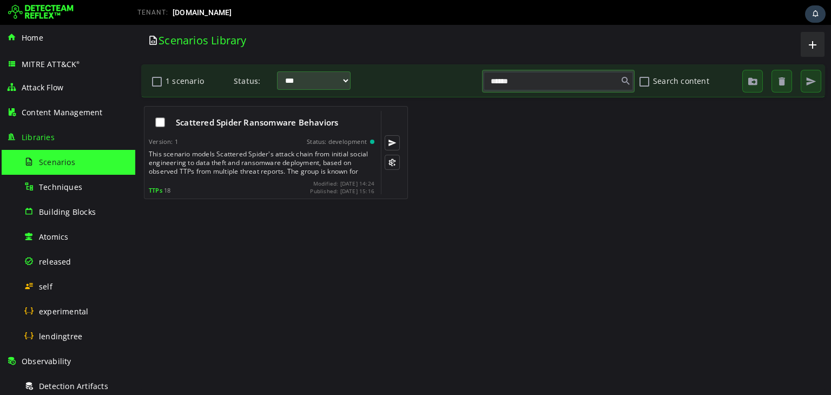
click at [265, 235] on div "Scattered Spider Ransomware Behaviors Version: 1 Status: development This scena…" at bounding box center [483, 246] width 685 height 287
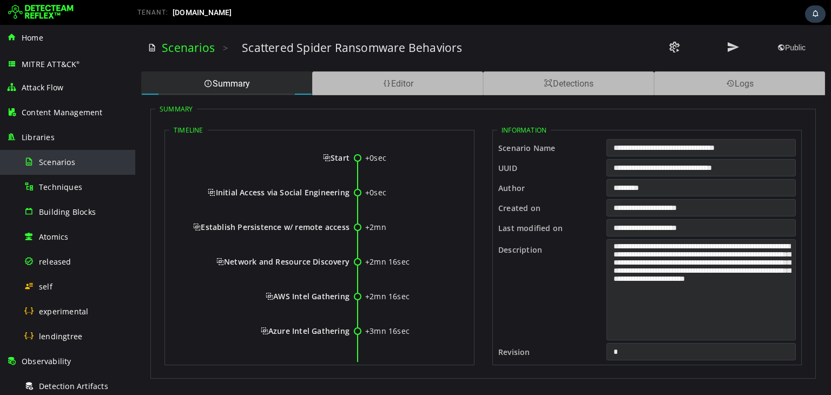
click at [54, 160] on span "Scenarios" at bounding box center [57, 162] width 36 height 10
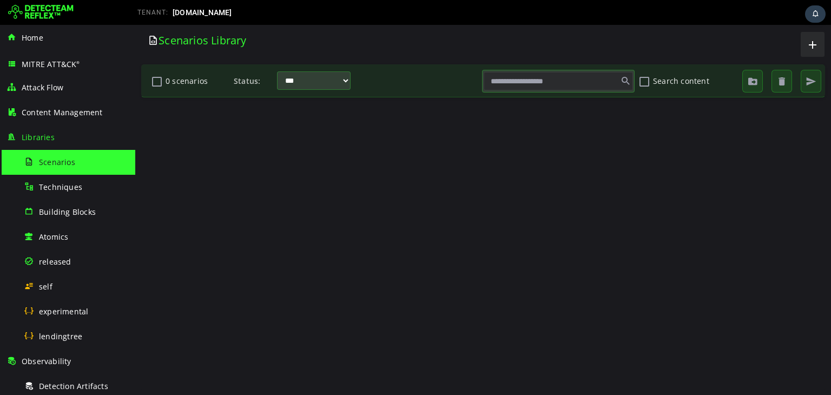
click at [564, 73] on input "text" at bounding box center [558, 81] width 149 height 18
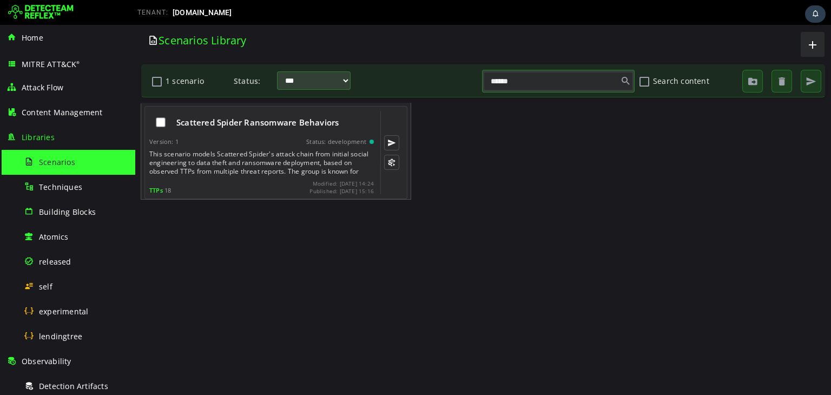
type input "******"
click at [146, 153] on div "Scattered Spider Ransomware Behaviors Version: 1 Status: development This scena…" at bounding box center [276, 152] width 263 height 93
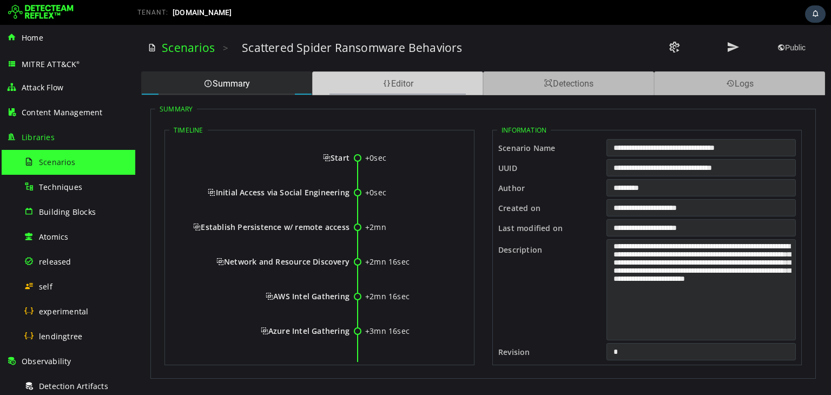
click at [377, 79] on div "Editor" at bounding box center [397, 83] width 171 height 24
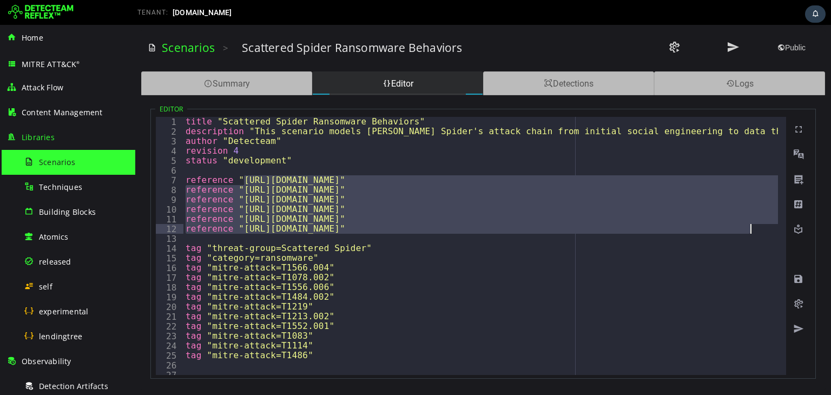
scroll to position [0, 50]
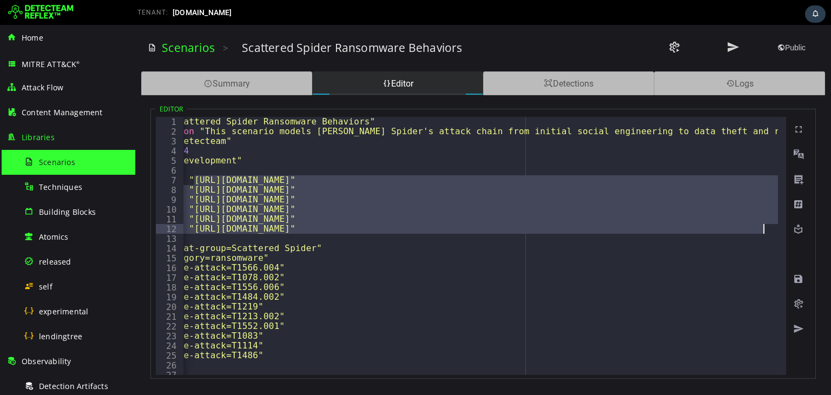
drag, startPoint x: 479, startPoint y: 214, endPoint x: 783, endPoint y: 232, distance: 305.3
click at [783, 232] on div "**********" at bounding box center [471, 246] width 631 height 258
type textarea "**********"
